Goal: Check status: Check status

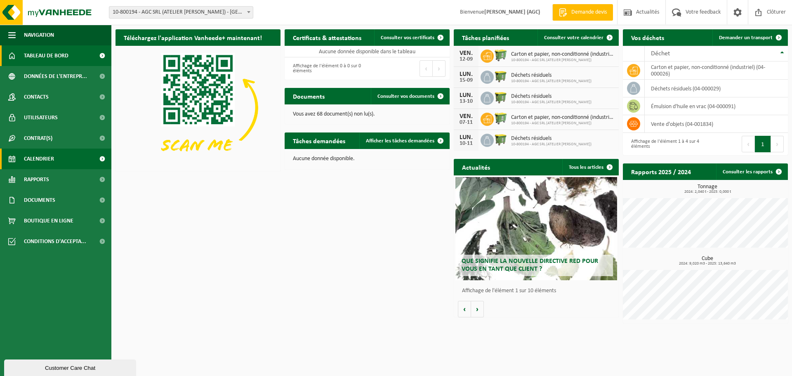
click at [49, 162] on span "Calendrier" at bounding box center [39, 158] width 30 height 21
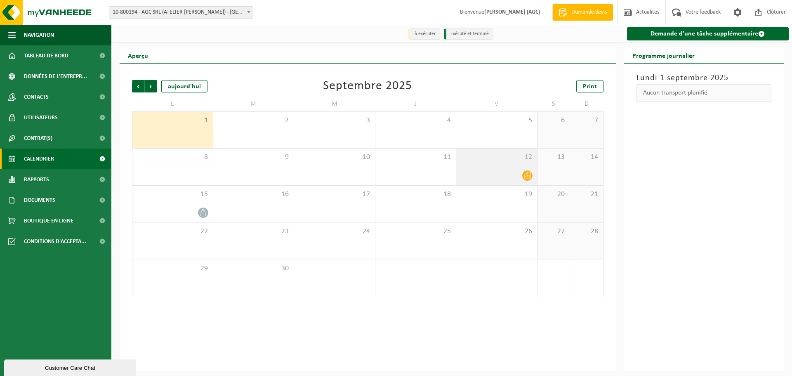
click at [530, 176] on icon at bounding box center [527, 175] width 7 height 7
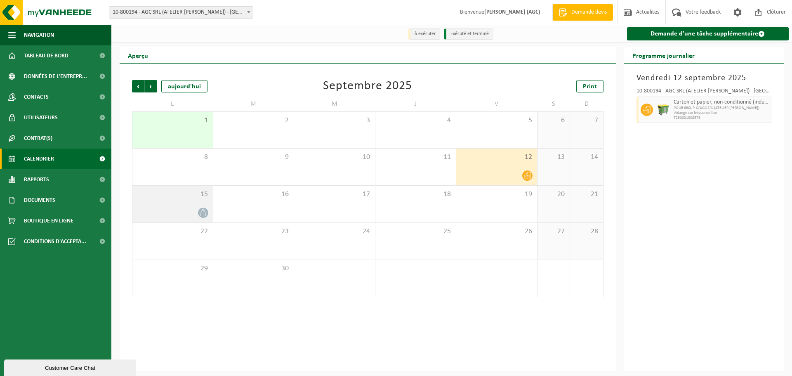
click at [204, 214] on icon at bounding box center [203, 212] width 7 height 7
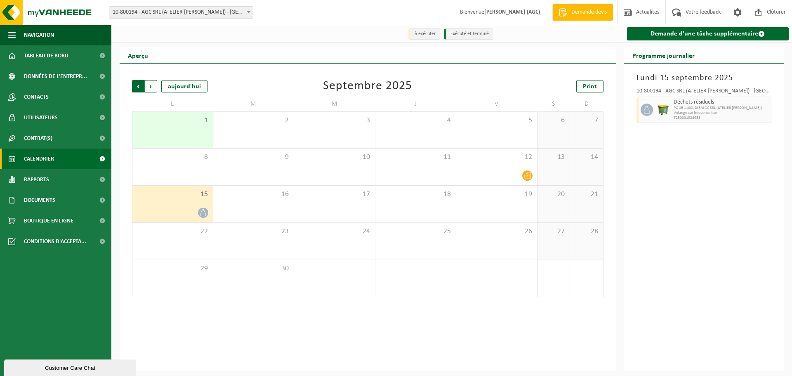
click at [151, 85] on span "Suivant" at bounding box center [151, 86] width 12 height 12
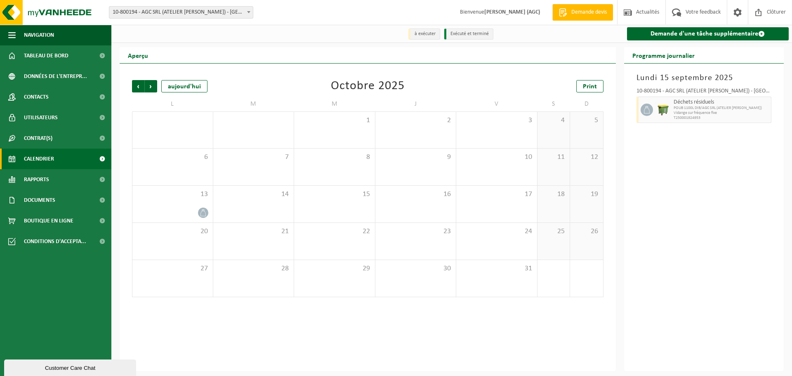
click at [151, 85] on span "Suivant" at bounding box center [151, 86] width 12 height 12
click at [136, 85] on span "Précédent" at bounding box center [138, 86] width 12 height 12
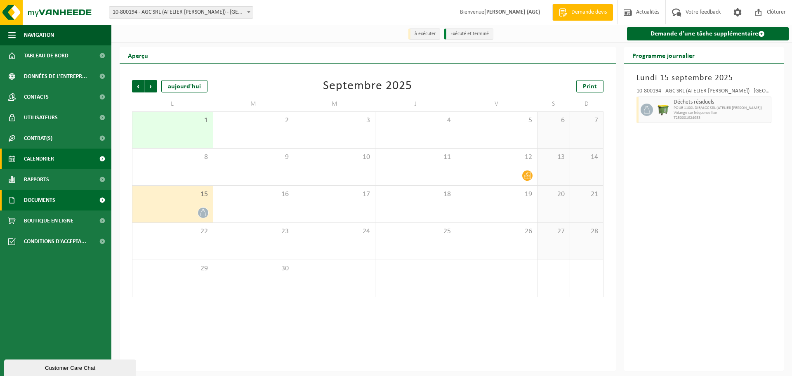
click at [68, 198] on link "Documents" at bounding box center [55, 200] width 111 height 21
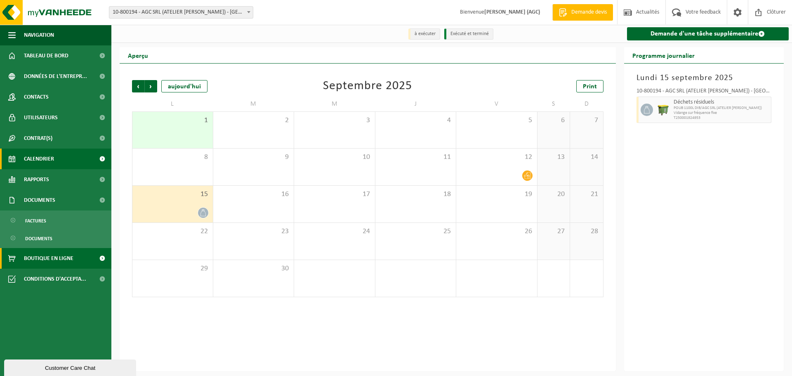
click at [75, 258] on link "Boutique en ligne" at bounding box center [55, 258] width 111 height 21
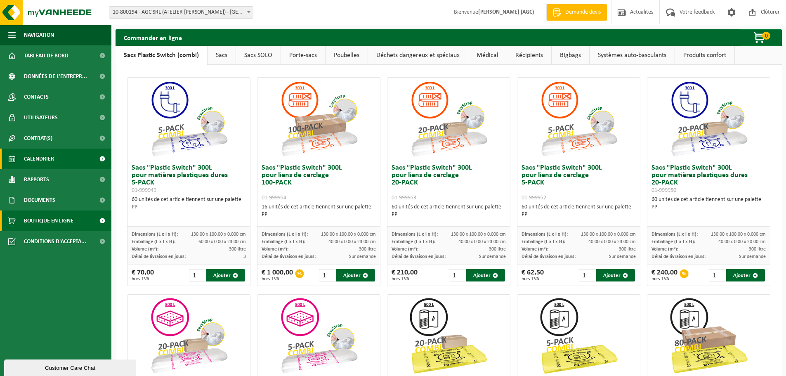
click at [46, 151] on span "Calendrier" at bounding box center [39, 158] width 30 height 21
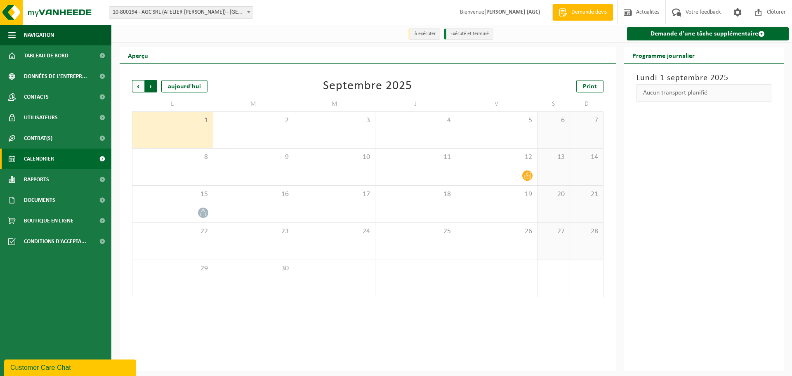
click at [141, 88] on span "Précédent" at bounding box center [138, 86] width 12 height 12
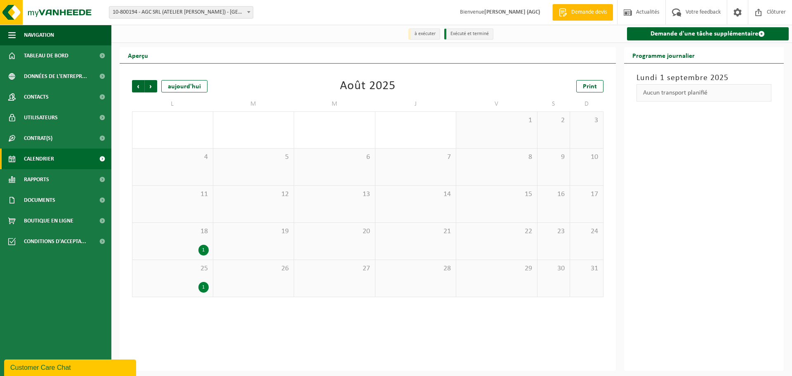
click at [202, 249] on div "1" at bounding box center [203, 250] width 10 height 11
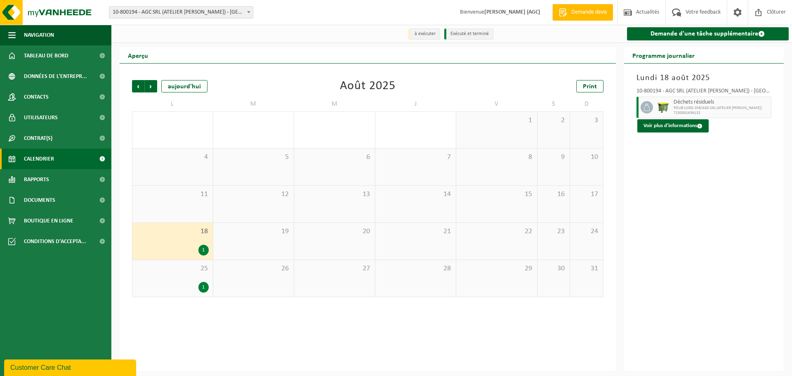
click at [205, 285] on div "1" at bounding box center [203, 287] width 10 height 11
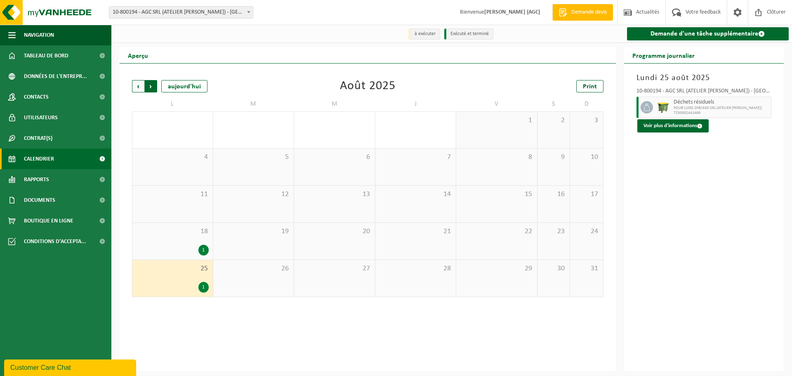
click at [134, 85] on span "Précédent" at bounding box center [138, 86] width 12 height 12
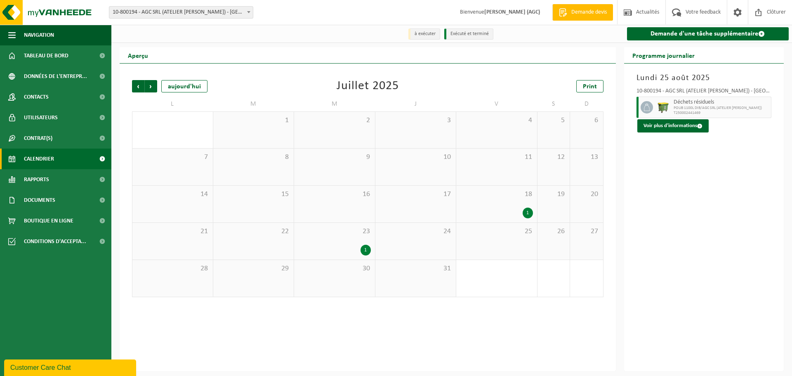
click at [363, 249] on div "1" at bounding box center [365, 250] width 10 height 11
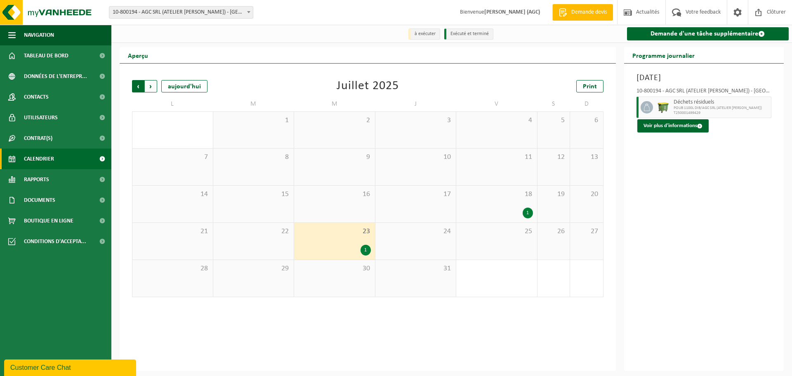
click at [153, 86] on span "Suivant" at bounding box center [151, 86] width 12 height 12
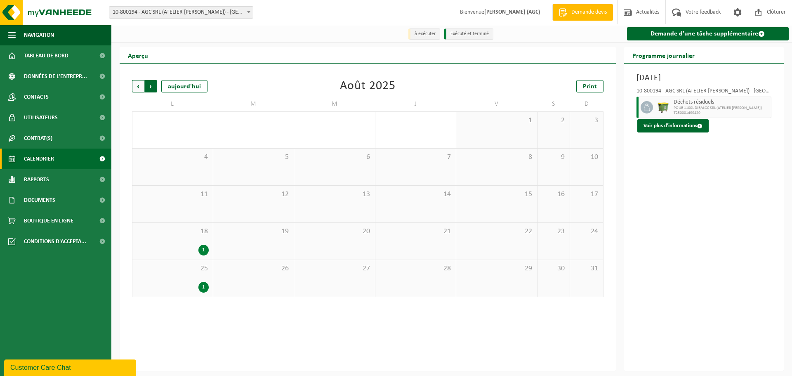
click at [136, 87] on span "Précédent" at bounding box center [138, 86] width 12 height 12
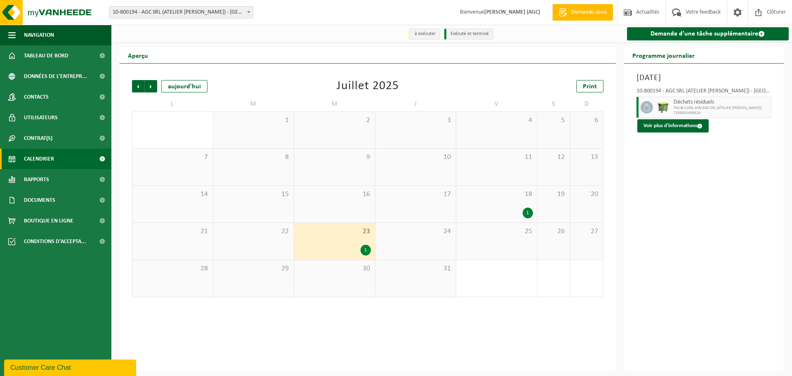
click at [366, 251] on div "1" at bounding box center [365, 250] width 10 height 11
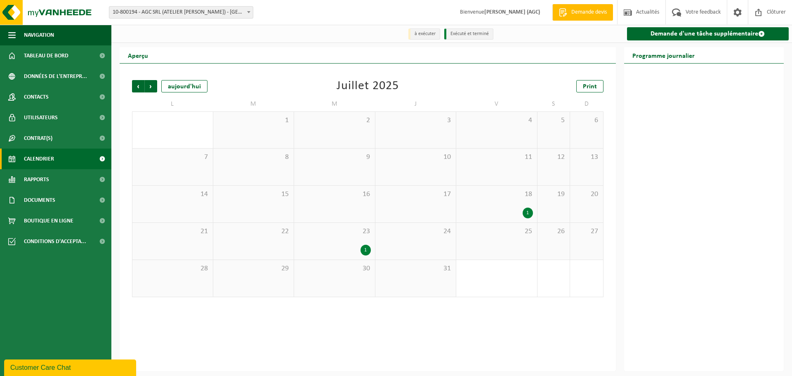
click at [360, 250] on div "1" at bounding box center [334, 250] width 73 height 11
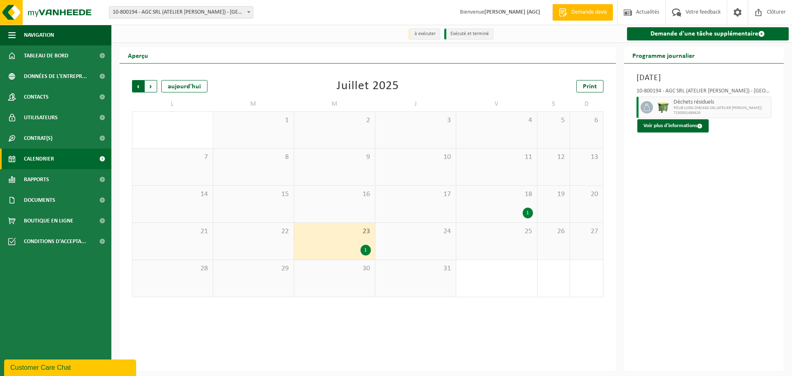
click at [153, 89] on span "Suivant" at bounding box center [151, 86] width 12 height 12
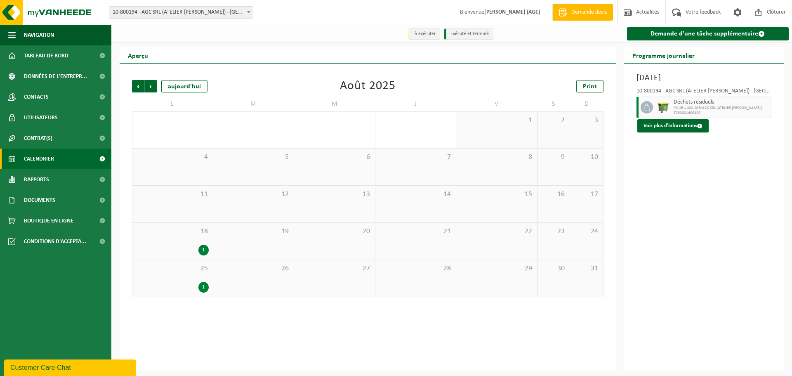
click at [204, 246] on div "1" at bounding box center [203, 250] width 10 height 11
click at [202, 285] on div "1" at bounding box center [203, 287] width 10 height 11
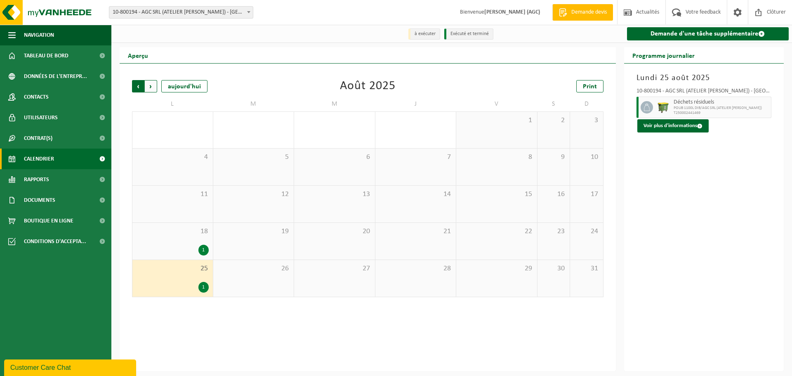
click at [152, 86] on span "Suivant" at bounding box center [151, 86] width 12 height 12
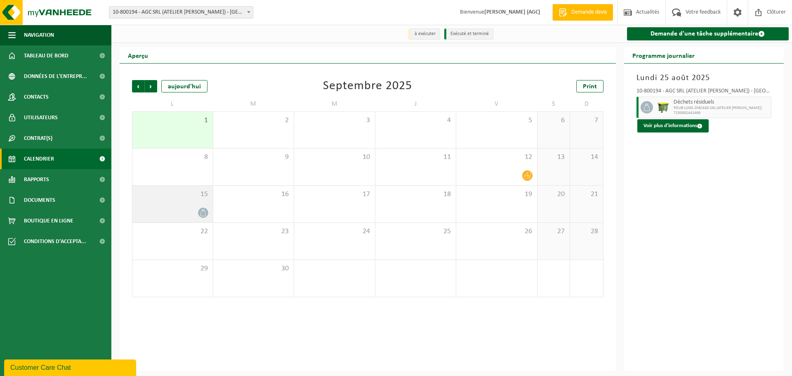
click at [203, 211] on icon at bounding box center [202, 212] width 5 height 7
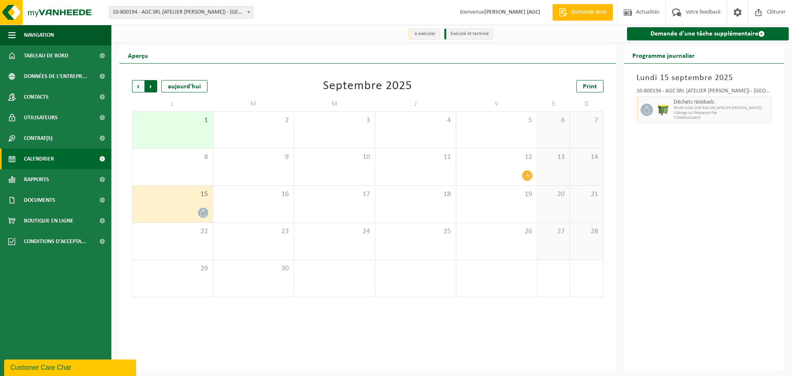
click at [138, 90] on span "Précédent" at bounding box center [138, 86] width 12 height 12
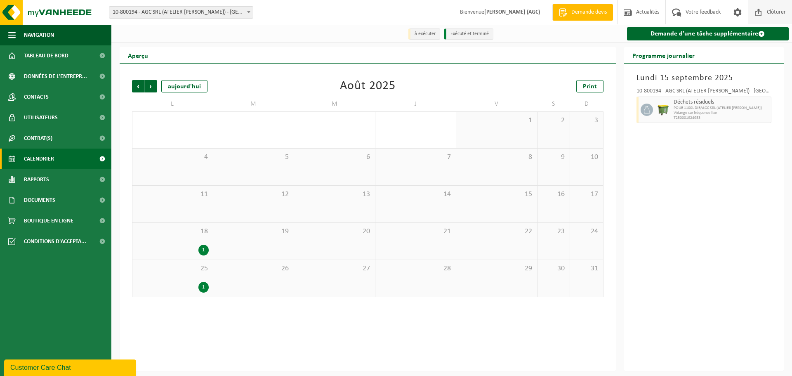
drag, startPoint x: 770, startPoint y: 12, endPoint x: 747, endPoint y: 15, distance: 23.3
click at [770, 12] on span "Clôturer" at bounding box center [776, 12] width 23 height 24
